Goal: Find specific page/section: Find specific page/section

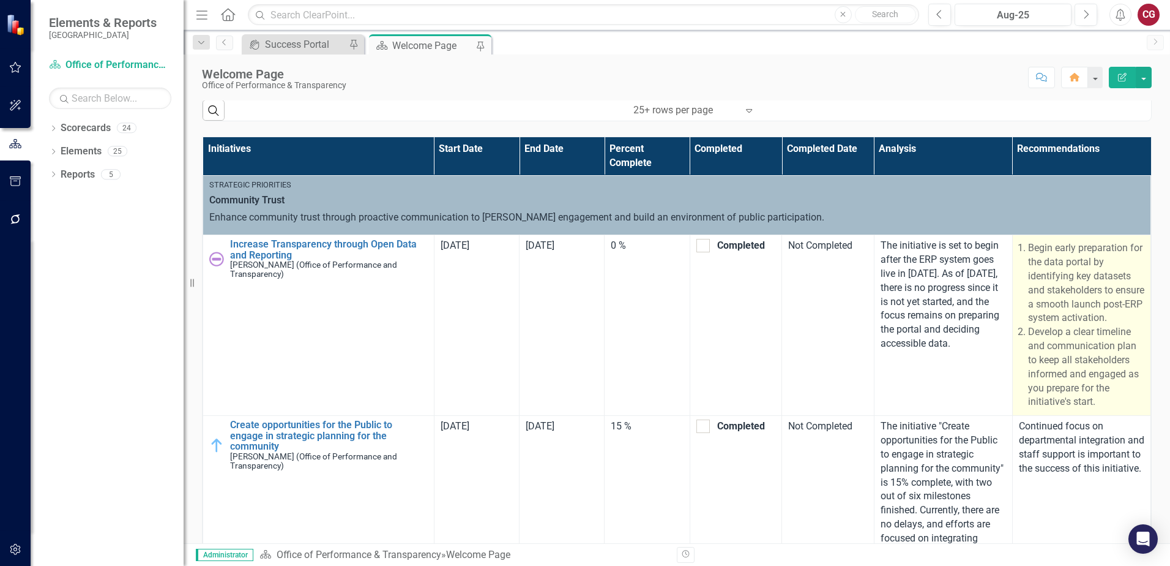
scroll to position [904, 0]
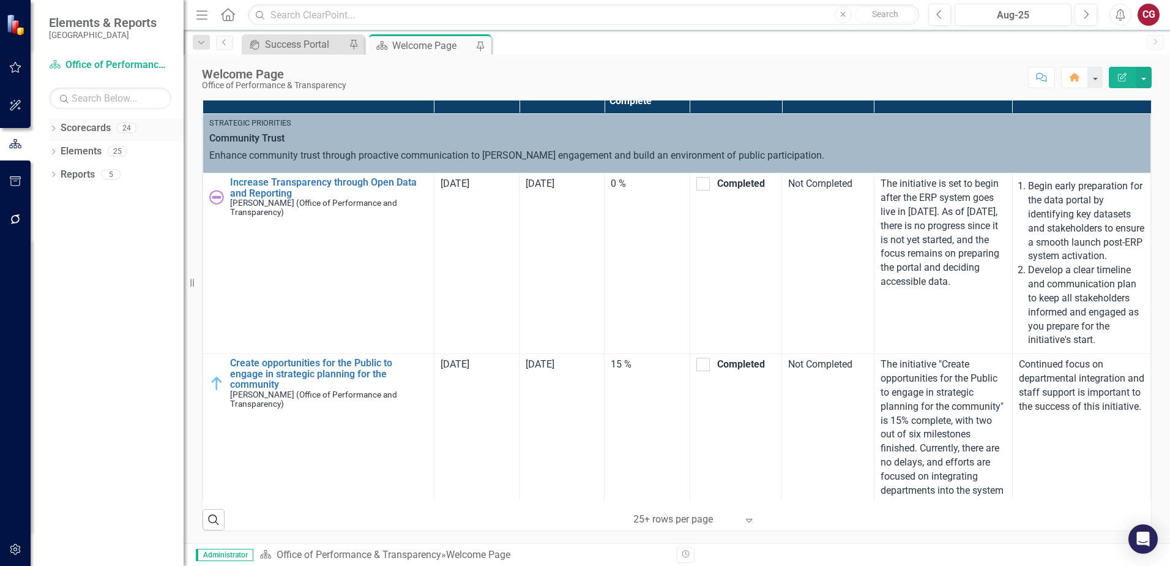
click at [52, 129] on icon "Dropdown" at bounding box center [53, 129] width 9 height 7
click at [60, 152] on icon at bounding box center [60, 151] width 3 height 6
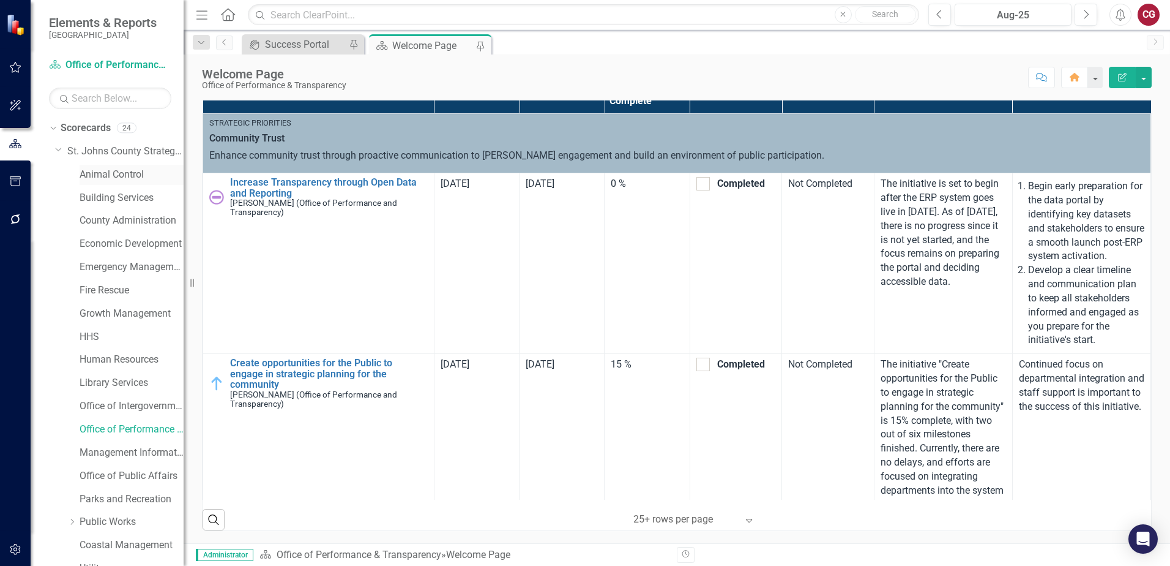
click at [119, 171] on link "Animal Control" at bounding box center [132, 175] width 104 height 14
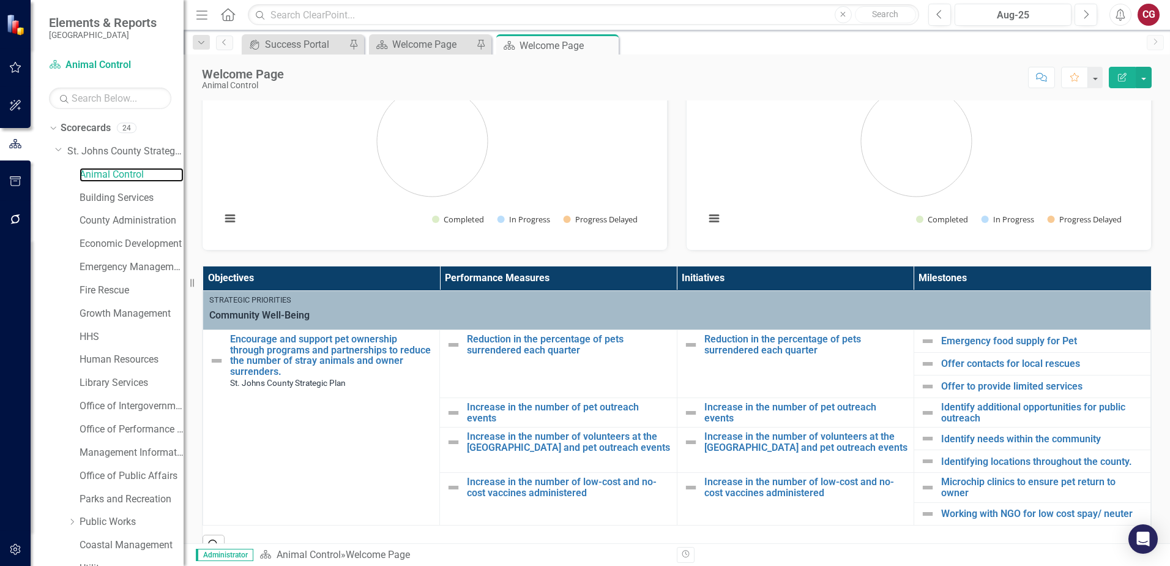
scroll to position [122, 0]
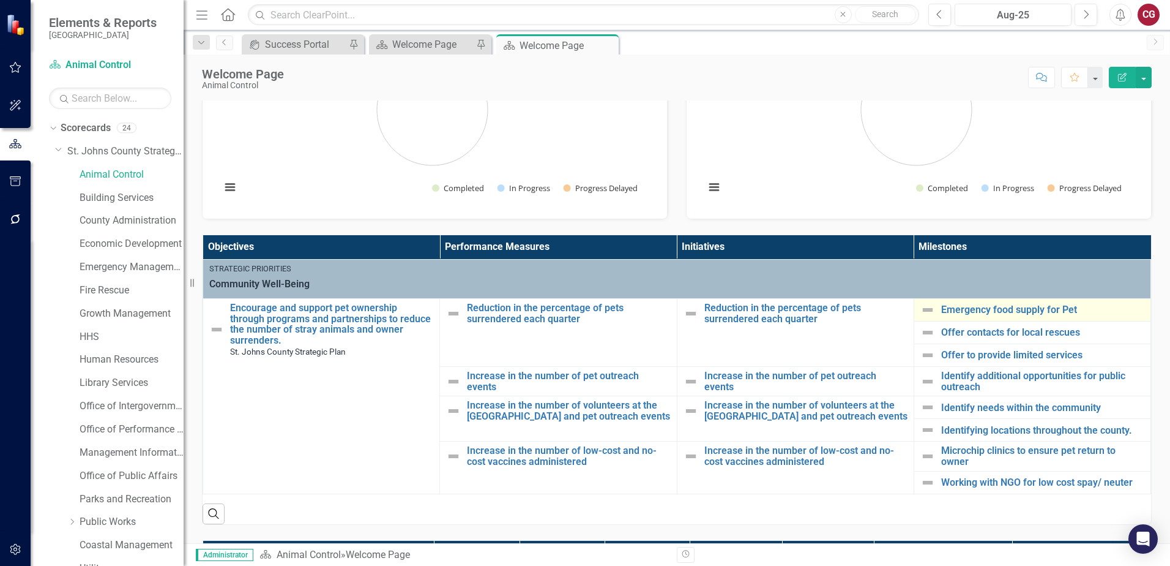
click at [926, 308] on img at bounding box center [928, 309] width 15 height 15
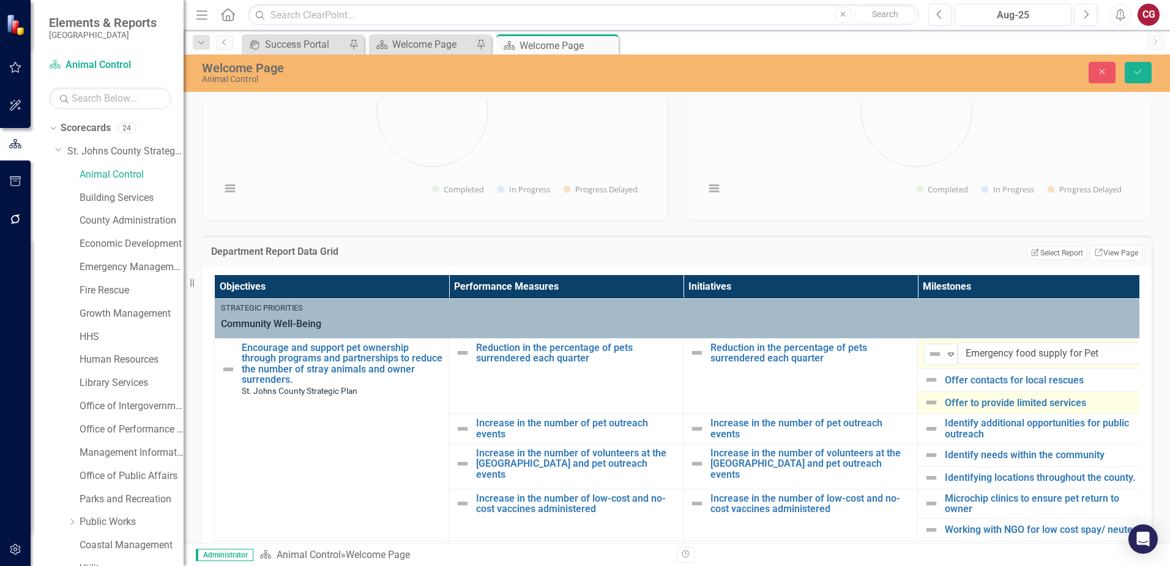
click at [1064, 408] on div "Offer to provide limited services" at bounding box center [1035, 402] width 222 height 15
click at [957, 354] on icon "Expand" at bounding box center [951, 354] width 12 height 10
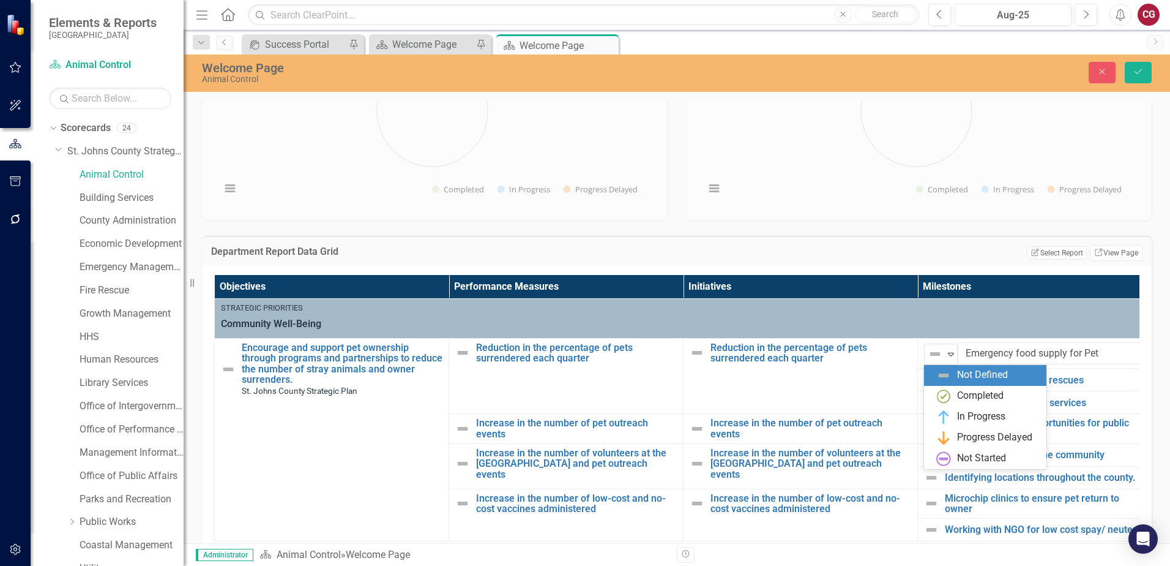
click at [1023, 291] on th "Milestones" at bounding box center [1035, 287] width 234 height 24
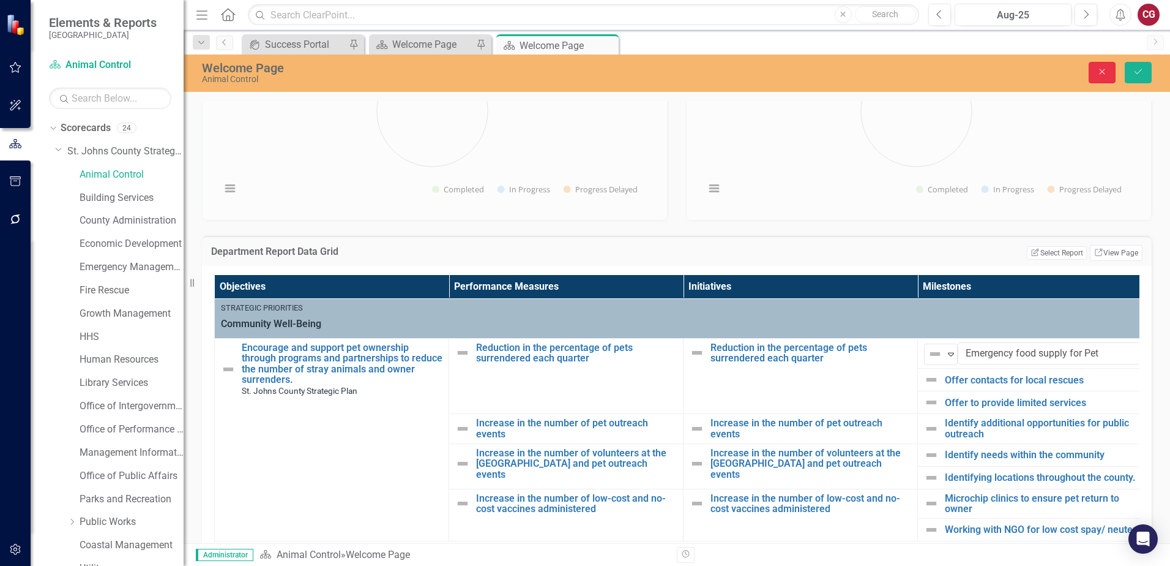
click at [1106, 80] on button "Close" at bounding box center [1102, 72] width 27 height 21
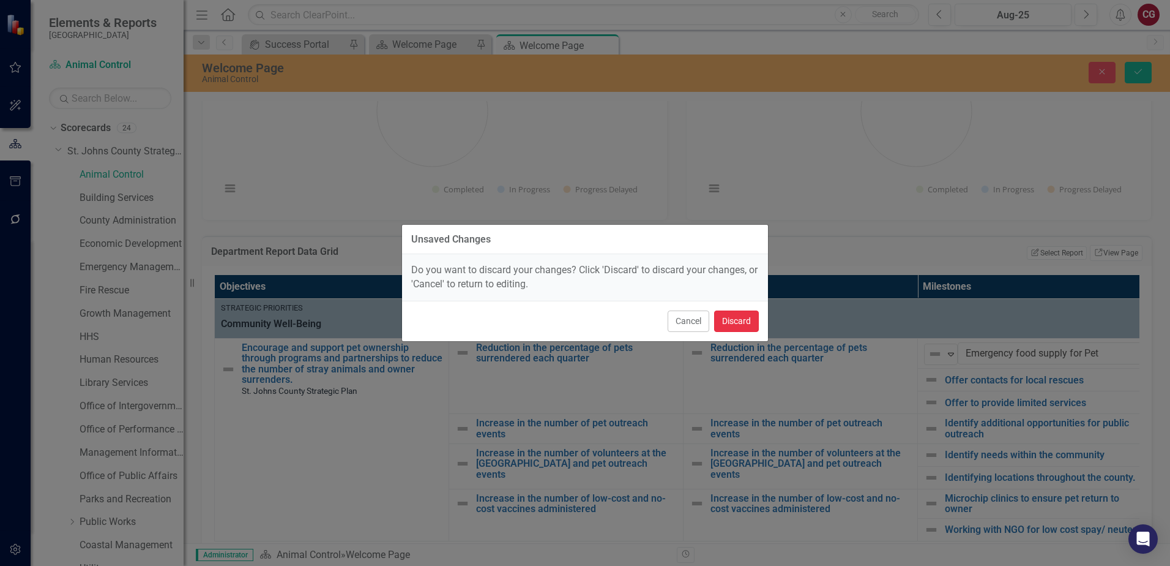
click at [744, 326] on button "Discard" at bounding box center [736, 320] width 45 height 21
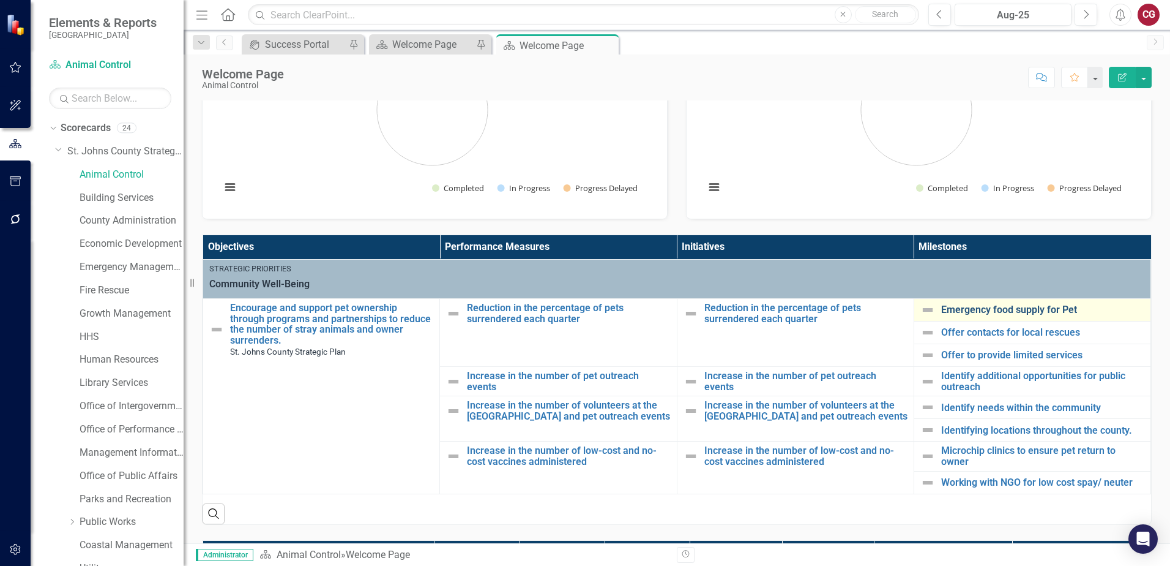
click at [1050, 309] on link "Emergency food supply for Pet" at bounding box center [1042, 309] width 203 height 11
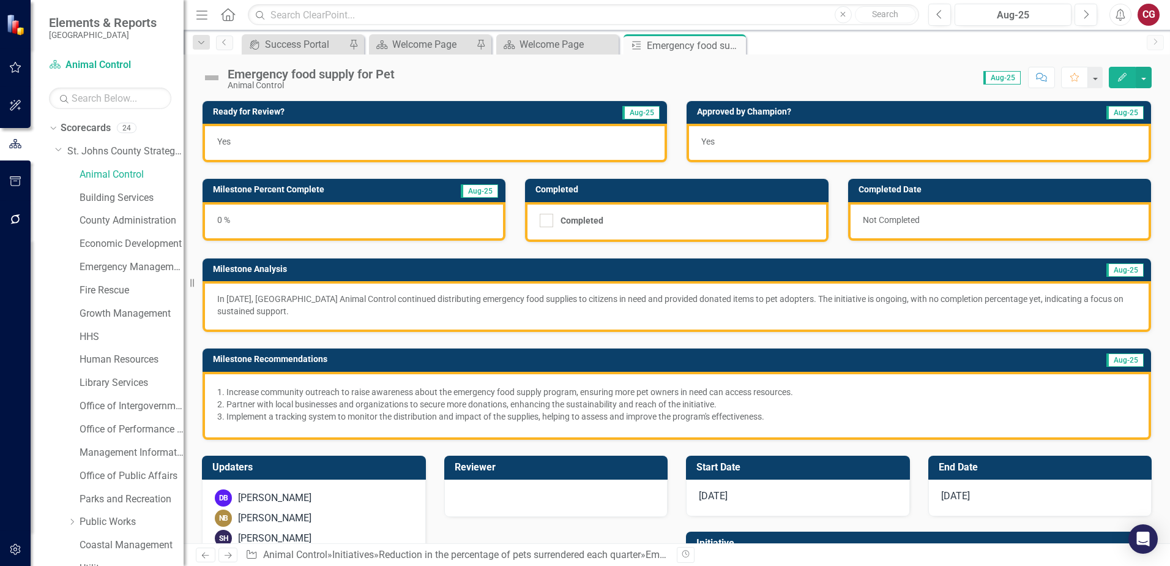
click at [209, 78] on img at bounding box center [212, 78] width 20 height 20
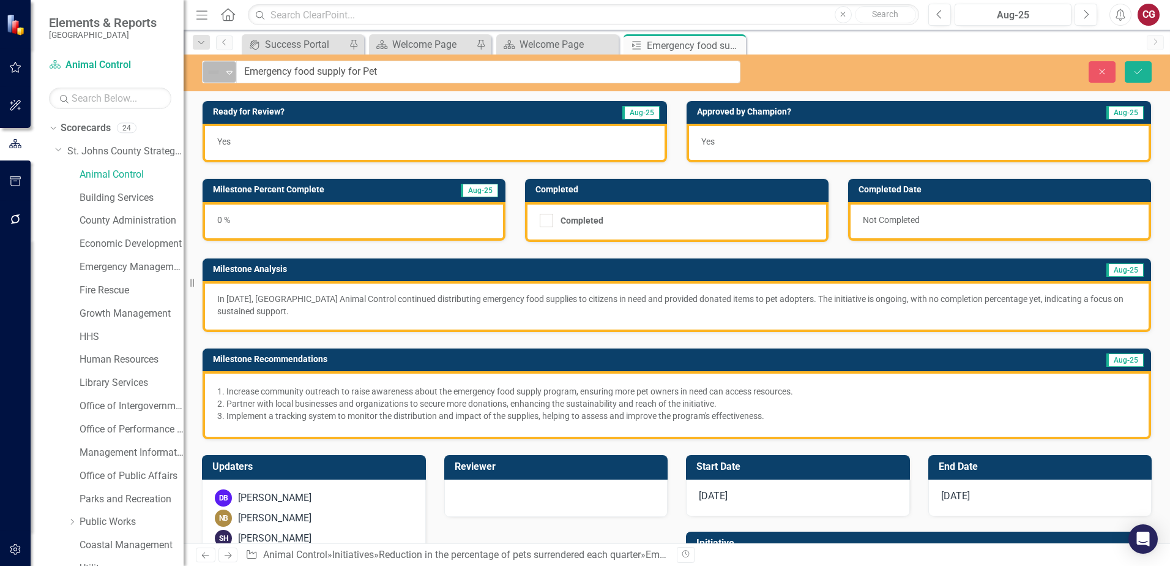
click at [230, 76] on icon "Expand" at bounding box center [229, 72] width 12 height 10
click at [992, 84] on div "Not Defined Expand Emergency food supply for Pet Close Save" at bounding box center [677, 72] width 987 height 37
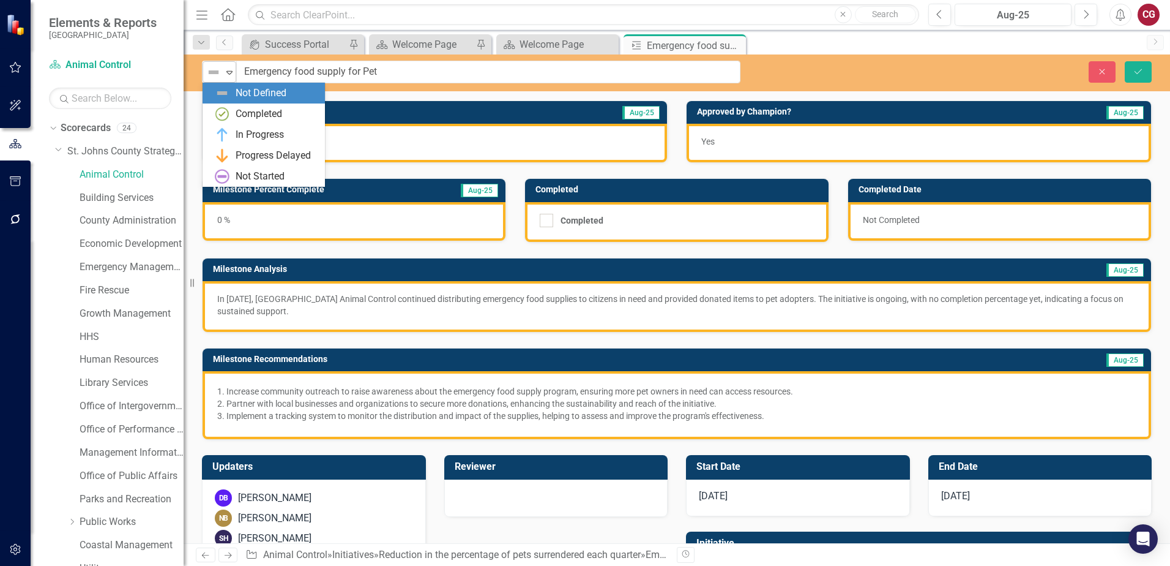
click at [230, 75] on icon "Expand" at bounding box center [229, 72] width 12 height 10
click at [825, 81] on div "Close Save" at bounding box center [964, 71] width 393 height 21
click at [228, 78] on div "Expand" at bounding box center [229, 72] width 12 height 20
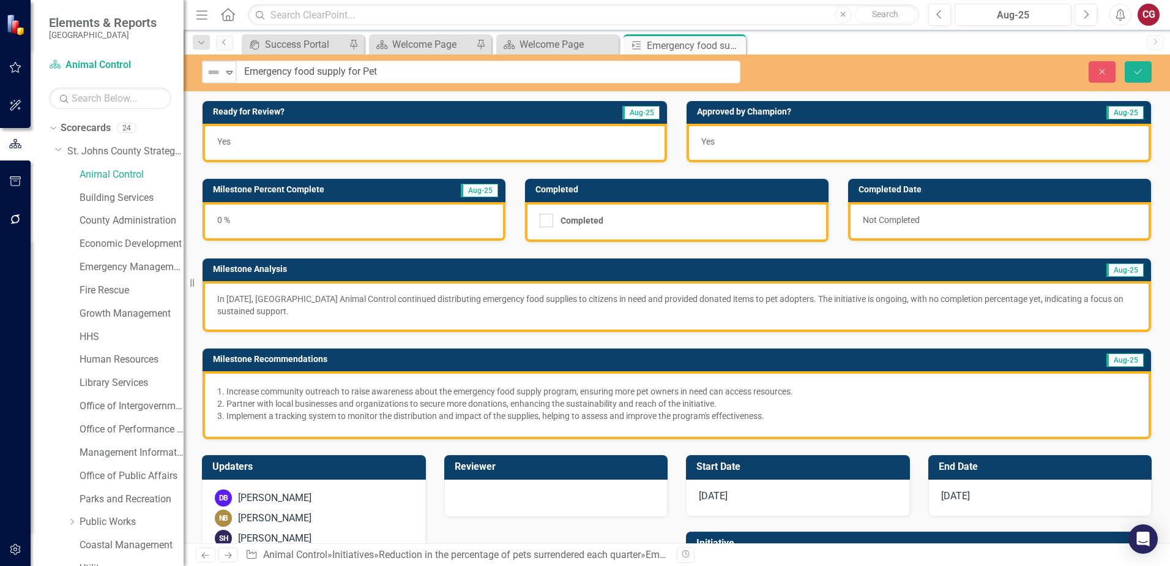
click at [984, 80] on div "Close Save" at bounding box center [964, 71] width 393 height 21
click at [1094, 77] on button "Close" at bounding box center [1102, 71] width 27 height 21
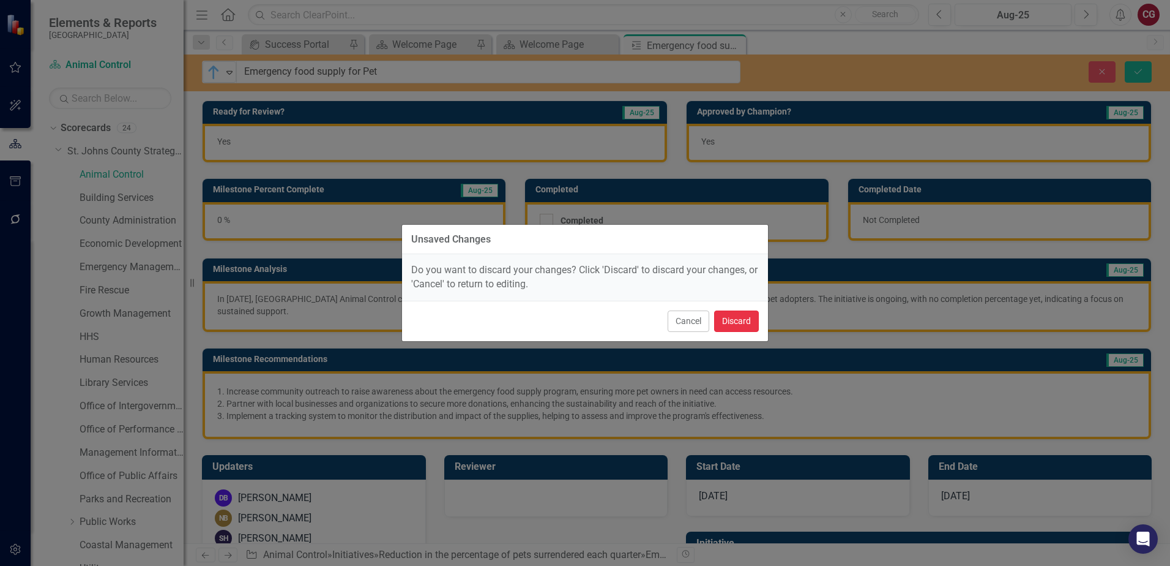
click at [739, 328] on button "Discard" at bounding box center [736, 320] width 45 height 21
